Goal: Check status: Check status

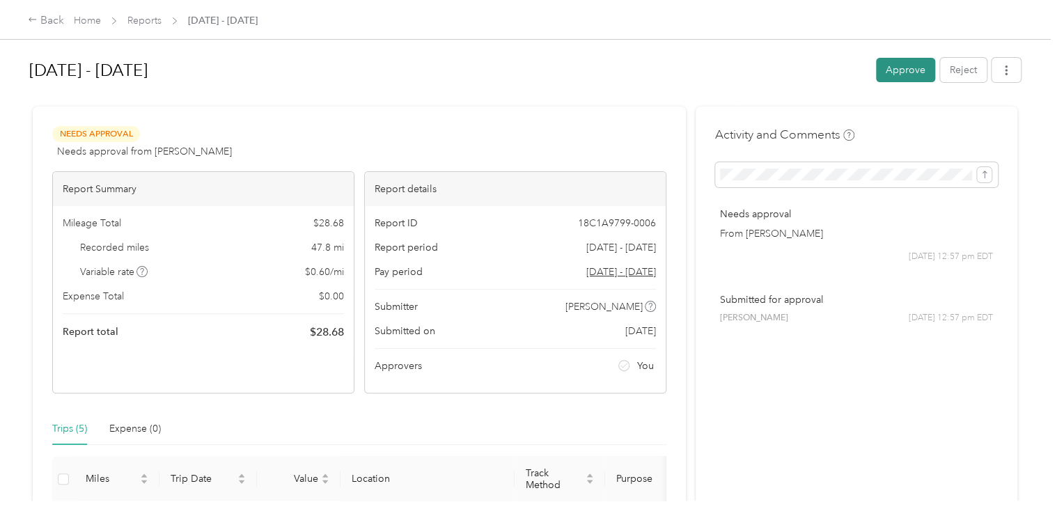
click at [882, 79] on button "Approve" at bounding box center [905, 70] width 59 height 24
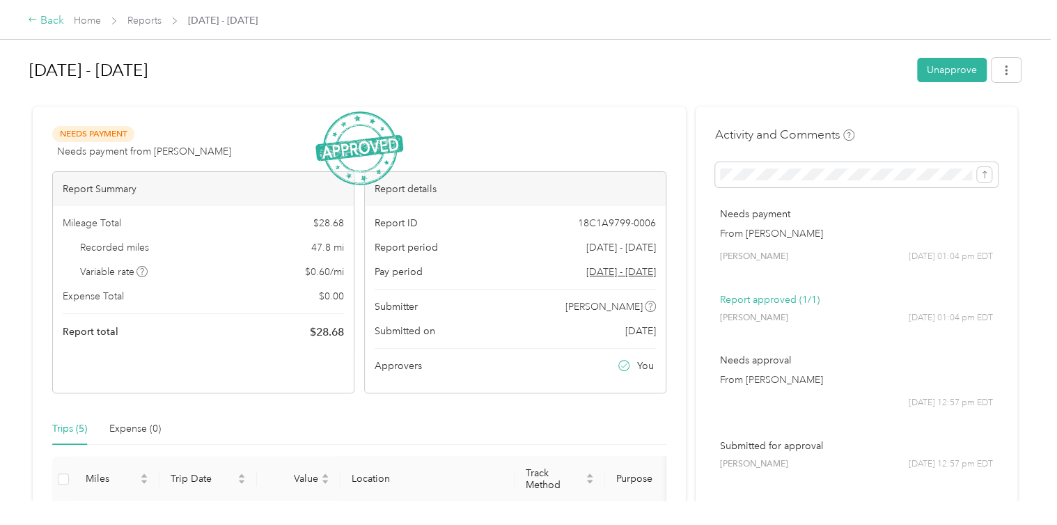
click at [44, 24] on div "Back" at bounding box center [46, 21] width 36 height 17
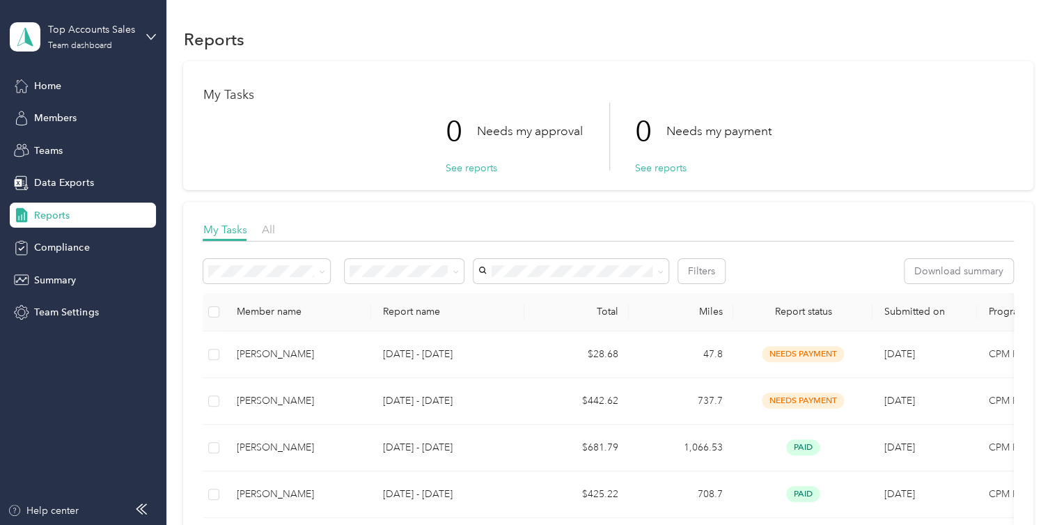
scroll to position [70, 0]
